Goal: Task Accomplishment & Management: Manage account settings

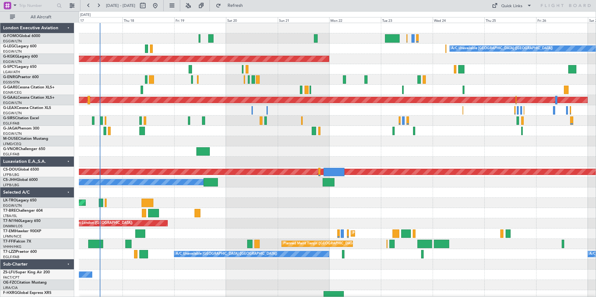
click at [267, 134] on div "A/C Unavailable [GEOGRAPHIC_DATA] ([GEOGRAPHIC_DATA]) AOG Maint [GEOGRAPHIC_DAT…" at bounding box center [337, 162] width 517 height 278
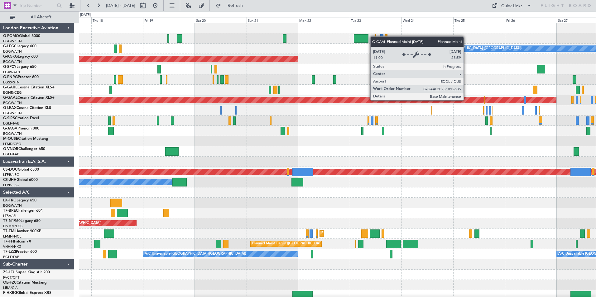
click at [255, 158] on div "A/C Unavailable [GEOGRAPHIC_DATA] ([GEOGRAPHIC_DATA]) AOG Maint [GEOGRAPHIC_DAT…" at bounding box center [337, 162] width 517 height 278
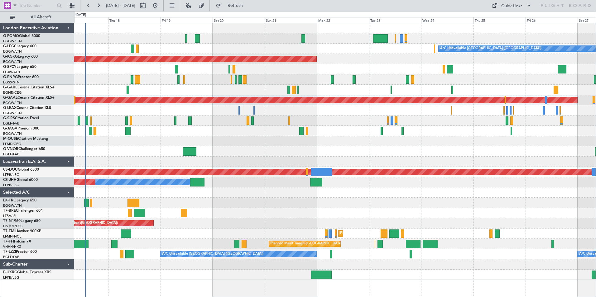
click at [515, 226] on div "A/C Unavailable [GEOGRAPHIC_DATA] ([GEOGRAPHIC_DATA]) AOG Maint [GEOGRAPHIC_DAT…" at bounding box center [335, 151] width 522 height 257
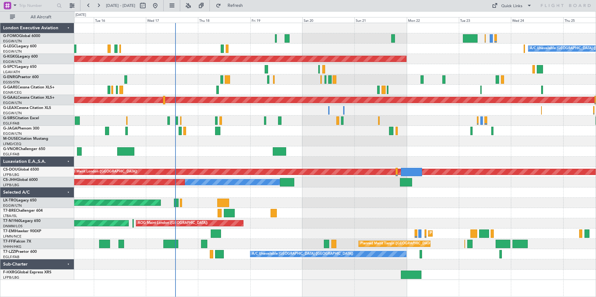
click at [340, 153] on div "A/C Unavailable [GEOGRAPHIC_DATA] ([GEOGRAPHIC_DATA]) Planned Maint [GEOGRAPHIC…" at bounding box center [335, 151] width 522 height 257
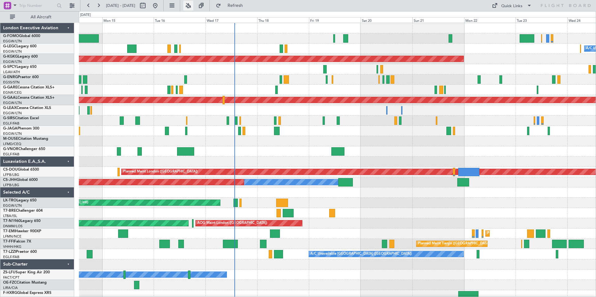
click at [193, 5] on button at bounding box center [188, 6] width 10 height 10
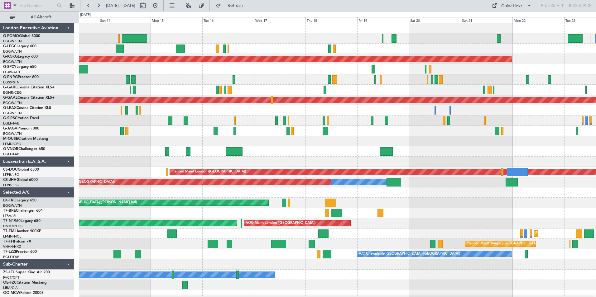
click at [492, 137] on div at bounding box center [337, 141] width 517 height 10
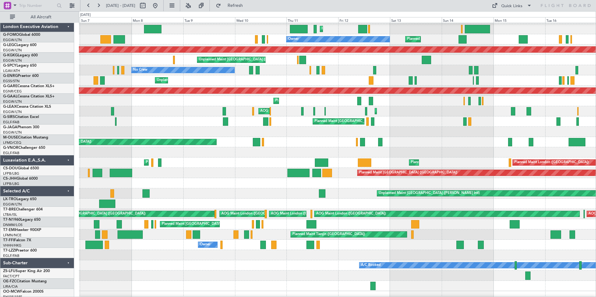
scroll to position [3, 0]
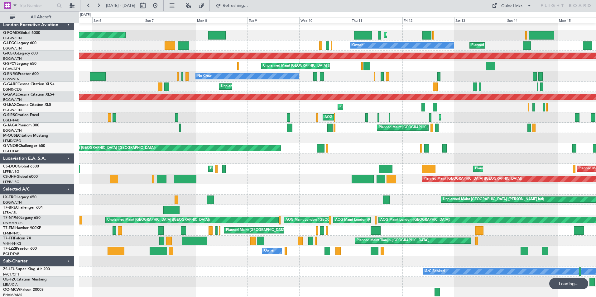
click at [331, 163] on div at bounding box center [337, 159] width 517 height 10
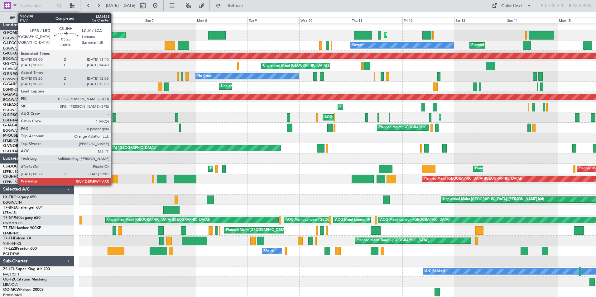
click at [114, 181] on div at bounding box center [114, 179] width 8 height 8
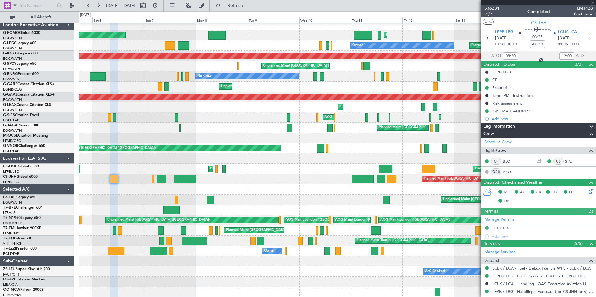
type input "10:30"
type input "15:00"
type input "08:30"
type input "12:00"
click at [488, 14] on span "P1/7" at bounding box center [492, 14] width 15 height 5
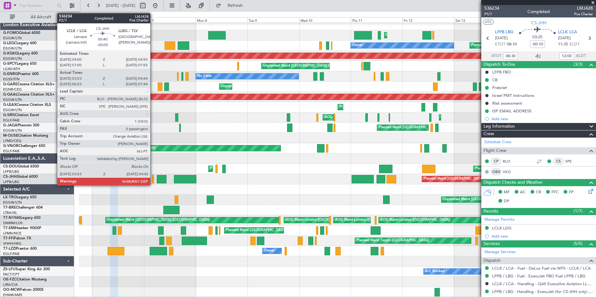
click at [153, 179] on div at bounding box center [153, 179] width 2 height 8
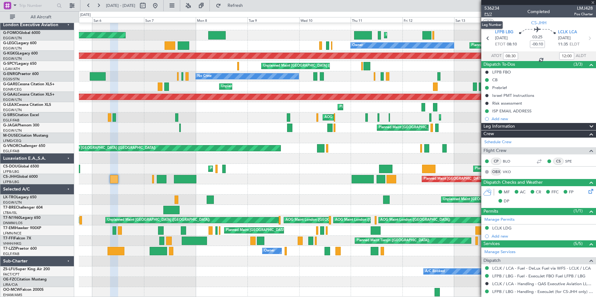
type input "-00:05"
type input "04:03"
type input "04:39"
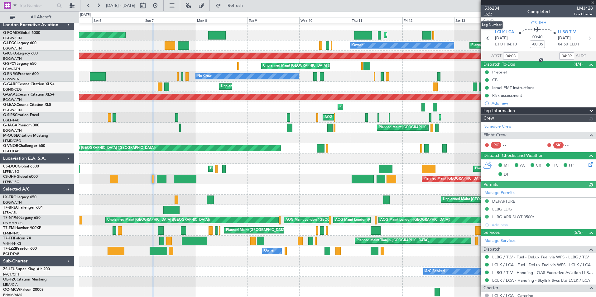
click at [489, 14] on span "P2/7" at bounding box center [492, 14] width 15 height 5
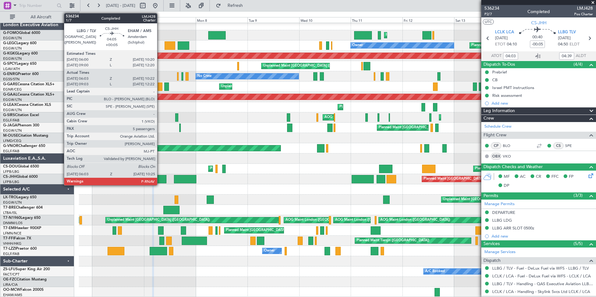
click at [161, 178] on div at bounding box center [162, 179] width 10 height 8
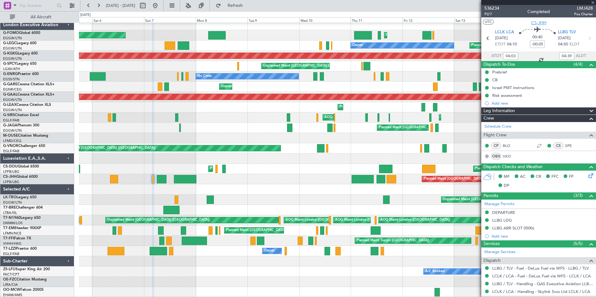
type input "+00:05"
type input "06:13"
type input "10:17"
type input "5"
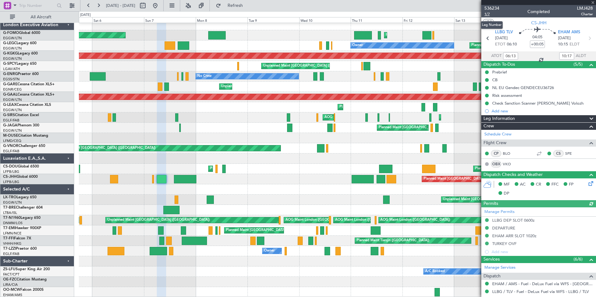
click at [485, 14] on span "1/7" at bounding box center [492, 14] width 15 height 5
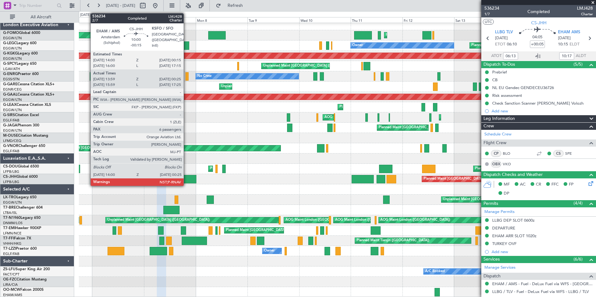
click at [186, 178] on div at bounding box center [185, 179] width 22 height 8
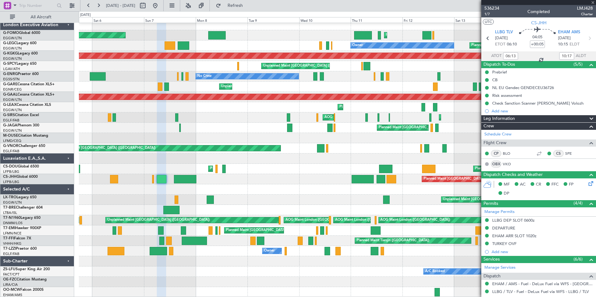
type input "-00:15"
type input "14:09"
type input "00:20"
type input "6"
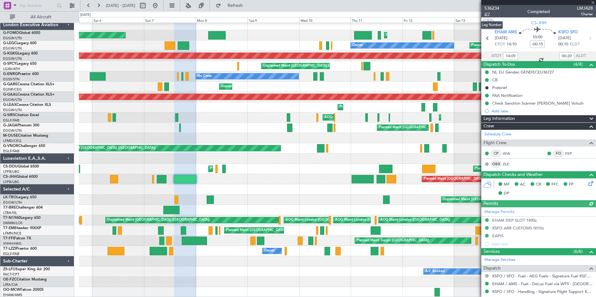
click at [486, 14] on span "2/7" at bounding box center [492, 14] width 15 height 5
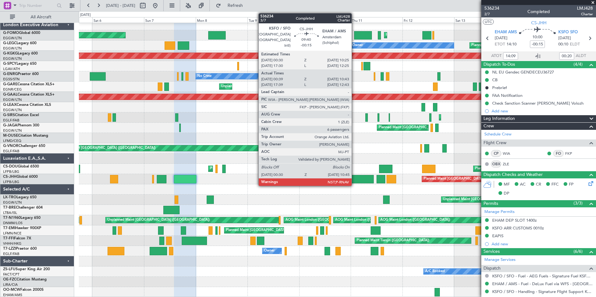
click at [356, 181] on div at bounding box center [363, 179] width 22 height 8
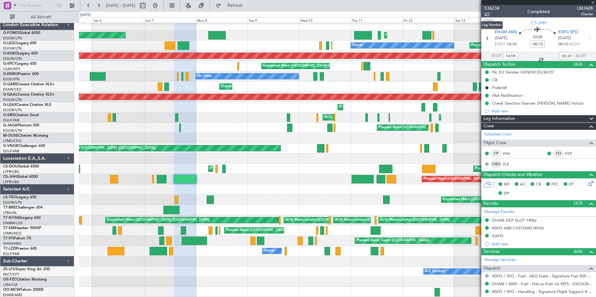
type input "00:49"
type input "10:38"
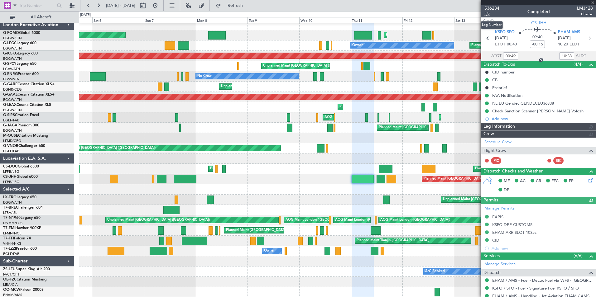
click at [488, 14] on span "3/7" at bounding box center [492, 14] width 15 height 5
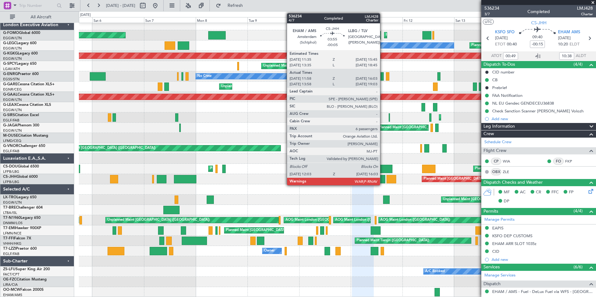
click at [383, 178] on div at bounding box center [381, 179] width 9 height 8
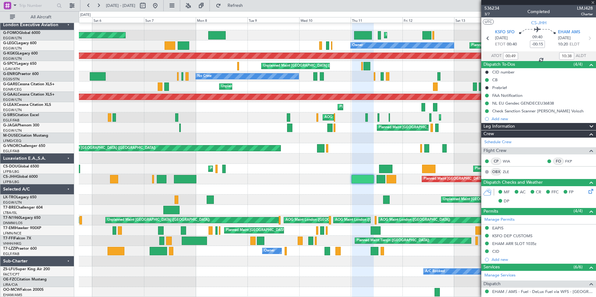
type input "-00:05"
type input "12:08"
type input "15:58"
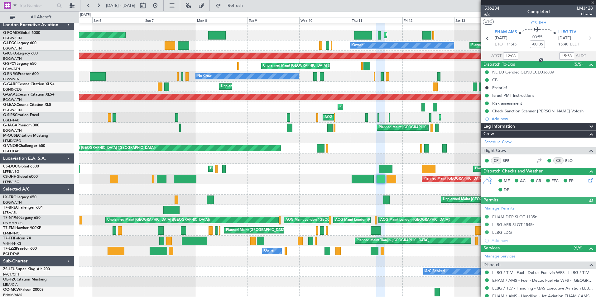
click at [487, 14] on span "4/7" at bounding box center [492, 14] width 15 height 5
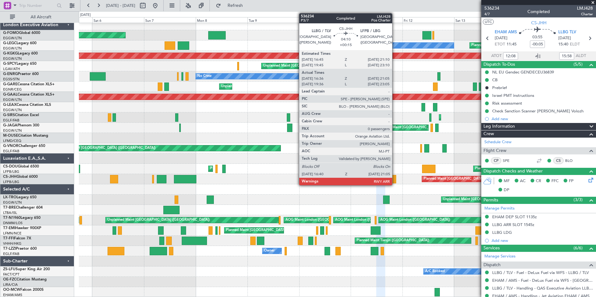
click at [395, 179] on div at bounding box center [392, 179] width 10 height 8
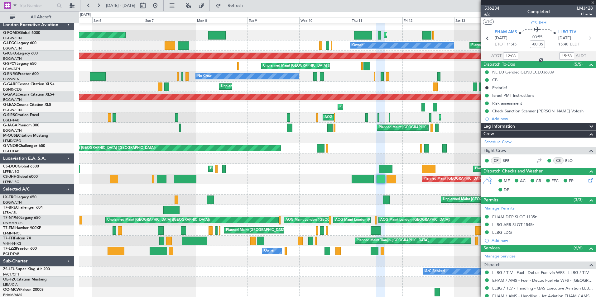
type input "14:08"
type input "18:58"
type input "12:08"
type input "15:58"
type input "+00:15"
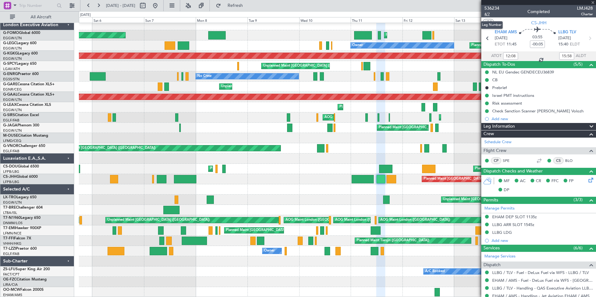
type input "16:46"
type input "21:00"
type input "0"
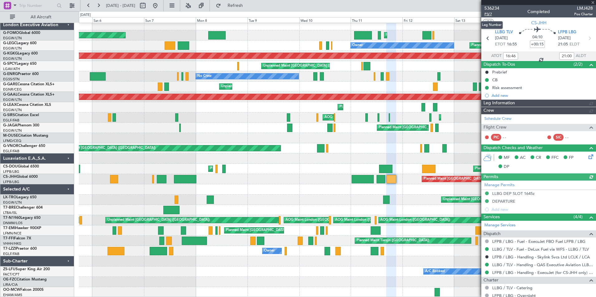
click at [488, 14] on span "P3/7" at bounding box center [492, 14] width 15 height 5
